Goal: Task Accomplishment & Management: Manage account settings

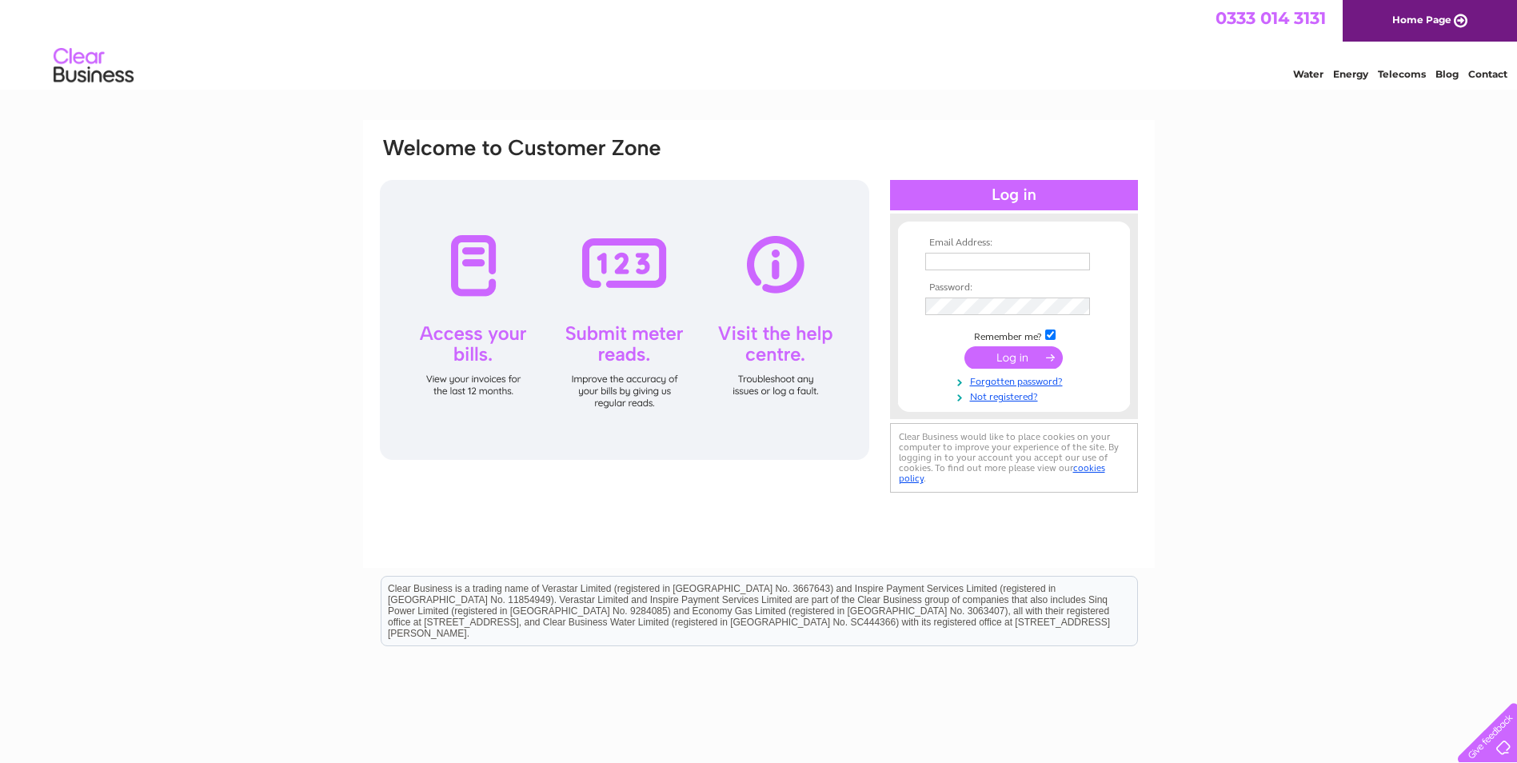
type input "info@gasfitltd.co.uk"
click at [1019, 349] on input "submit" at bounding box center [1013, 357] width 98 height 22
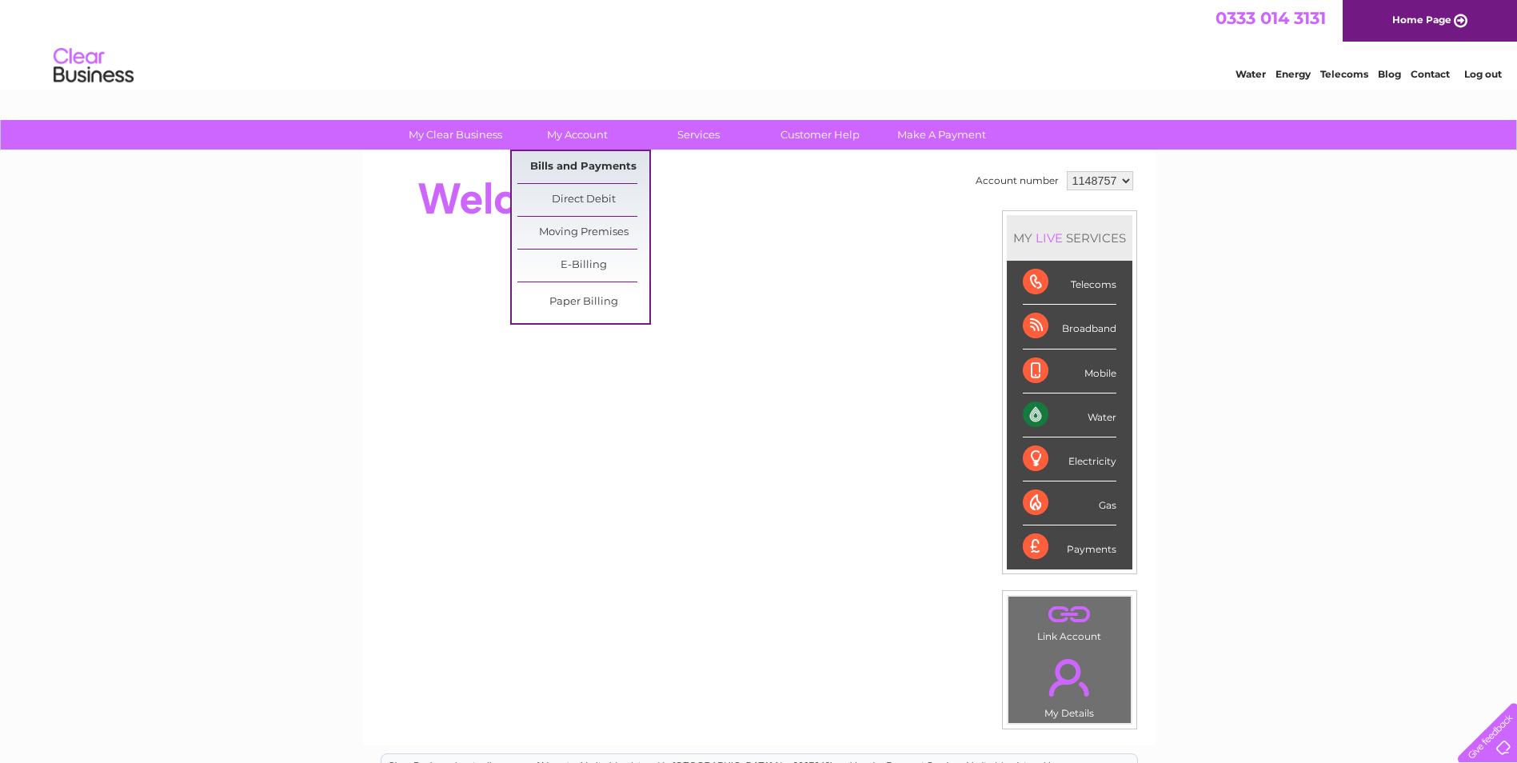
click at [596, 163] on link "Bills and Payments" at bounding box center [583, 167] width 132 height 32
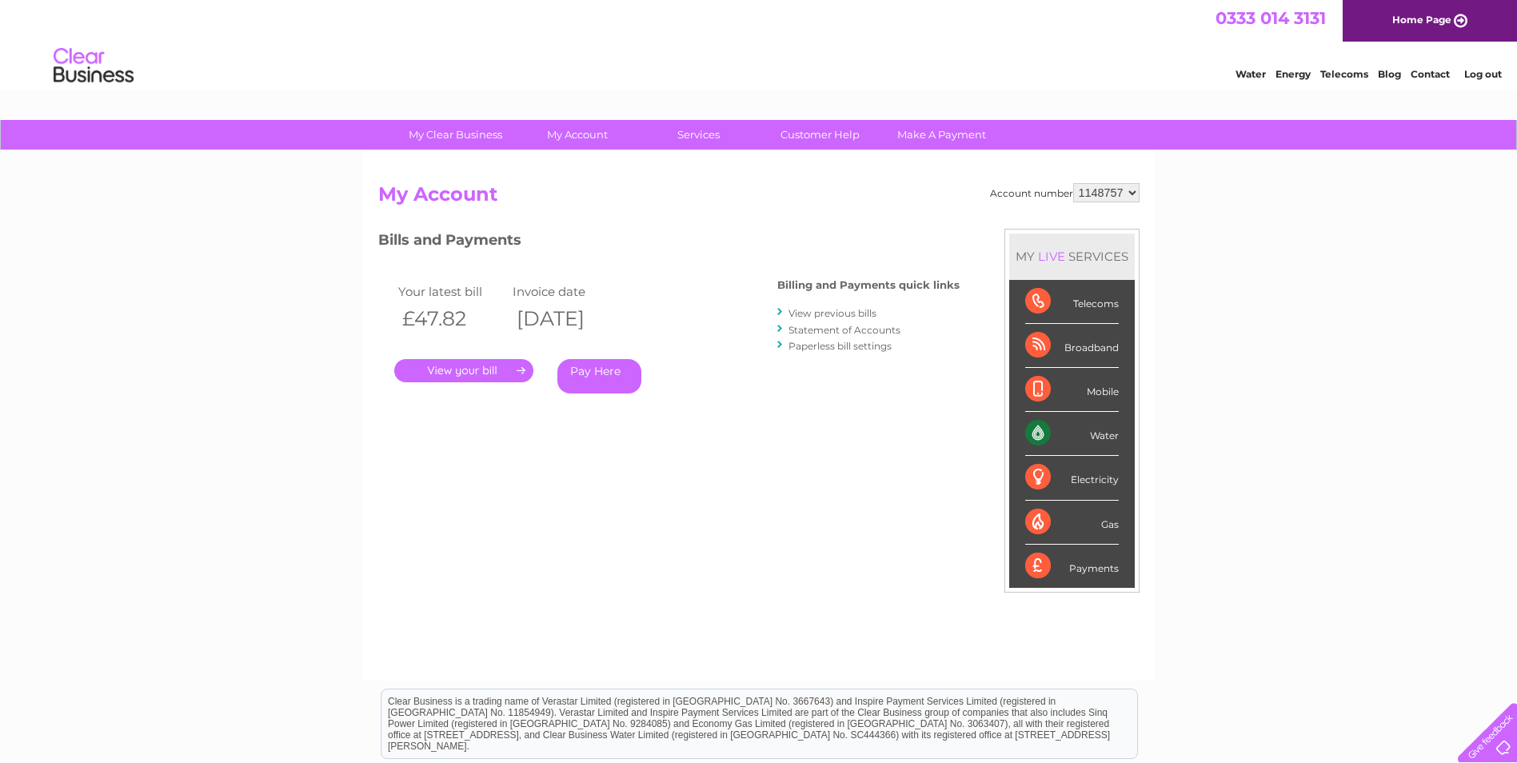
click at [482, 369] on link "." at bounding box center [463, 370] width 139 height 23
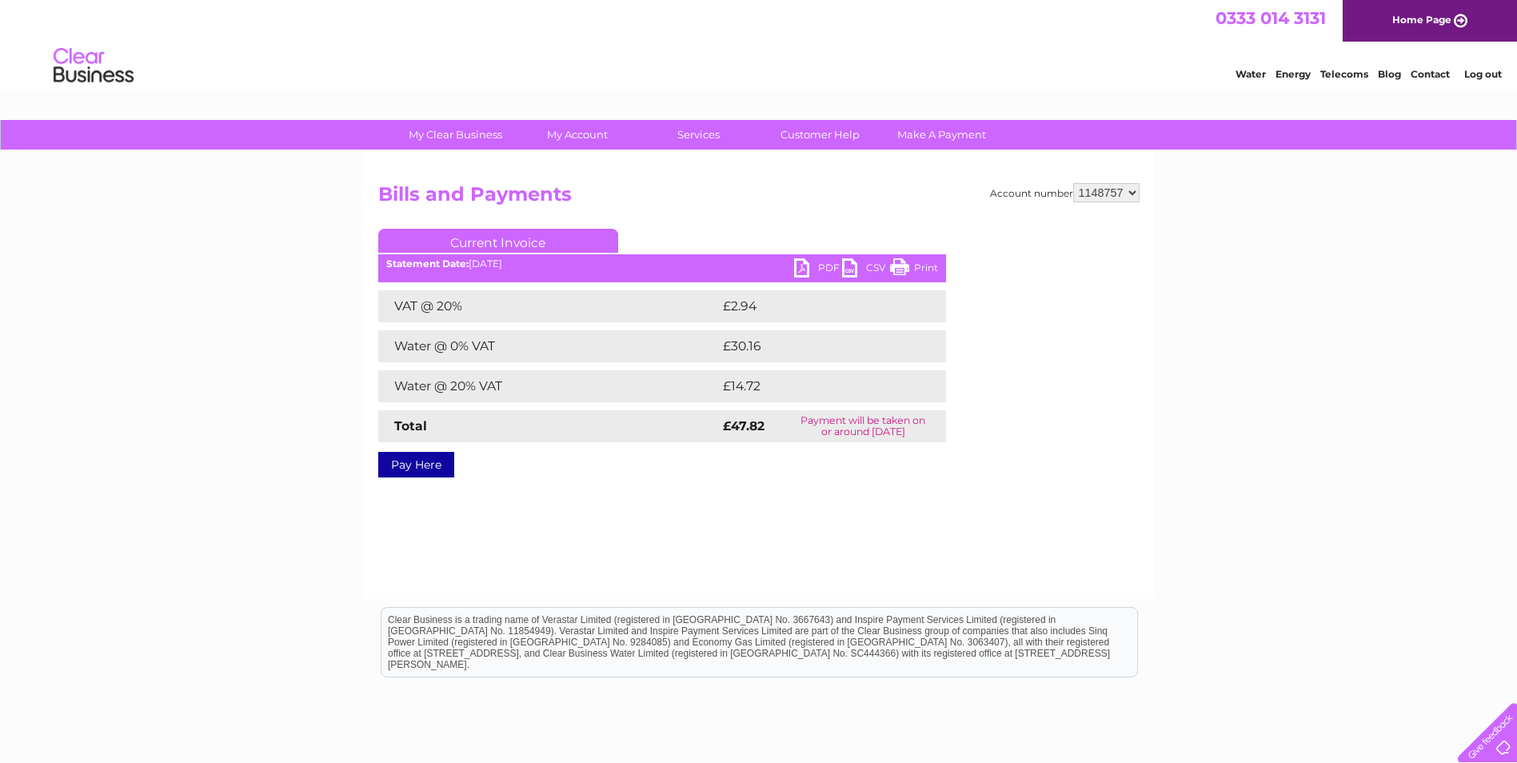
click at [809, 263] on link "PDF" at bounding box center [818, 269] width 48 height 23
